Goal: Use online tool/utility: Use online tool/utility

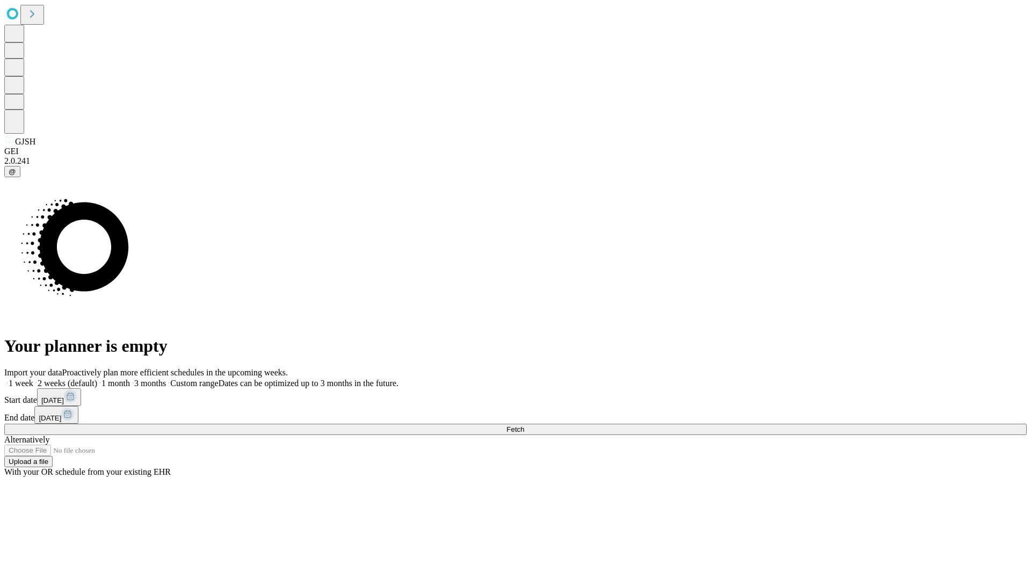
click at [524, 425] on span "Fetch" at bounding box center [515, 429] width 18 height 8
